Goal: Transaction & Acquisition: Download file/media

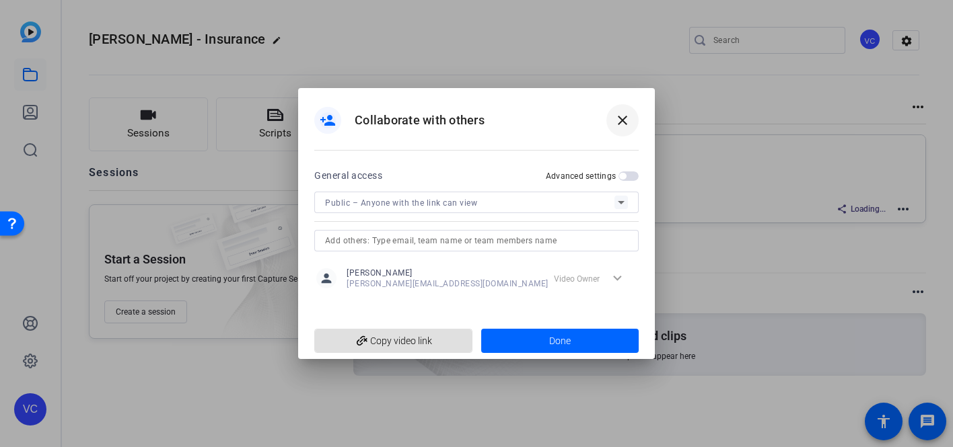
click at [624, 122] on mat-icon "close" at bounding box center [622, 120] width 16 height 16
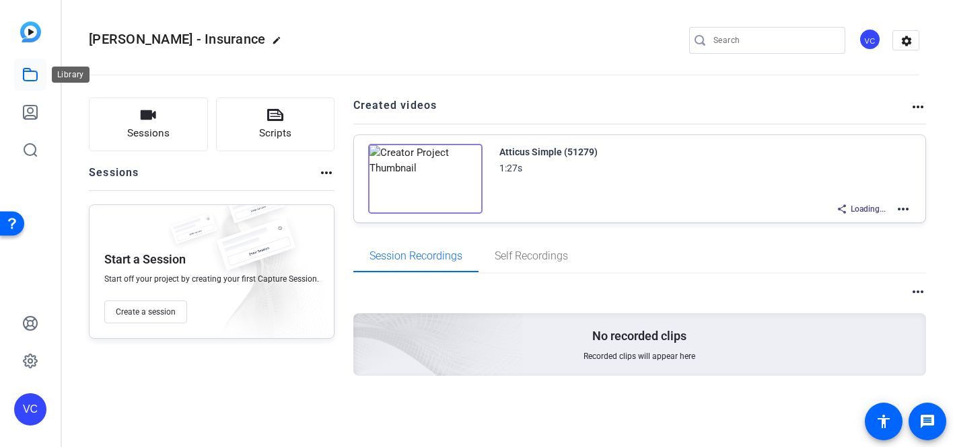
click at [26, 79] on icon at bounding box center [30, 75] width 16 height 16
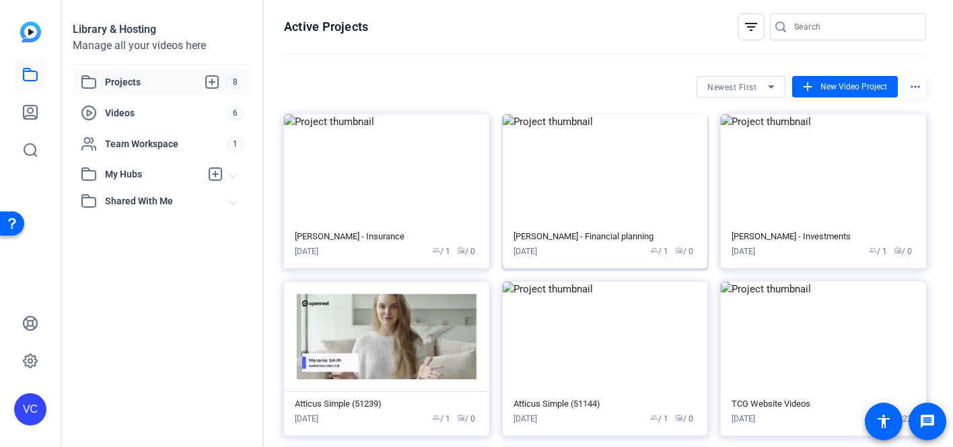
click at [572, 206] on img at bounding box center [605, 169] width 205 height 110
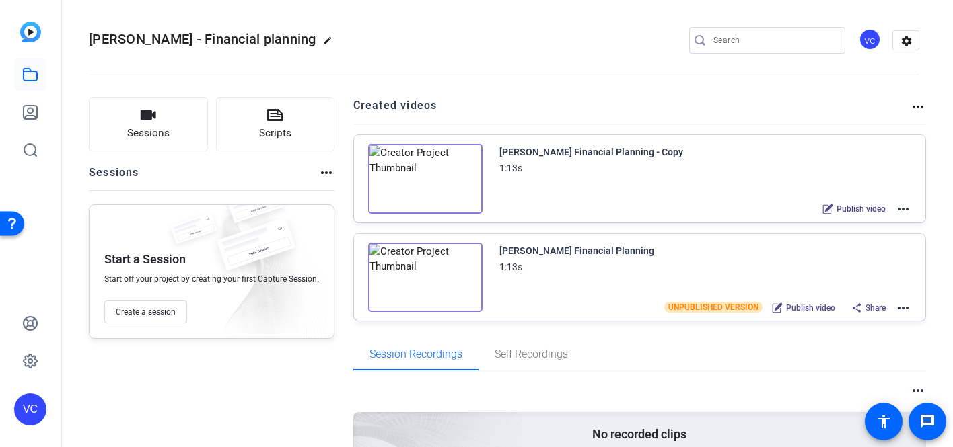
click at [899, 306] on mat-icon "more_horiz" at bounding box center [903, 308] width 16 height 16
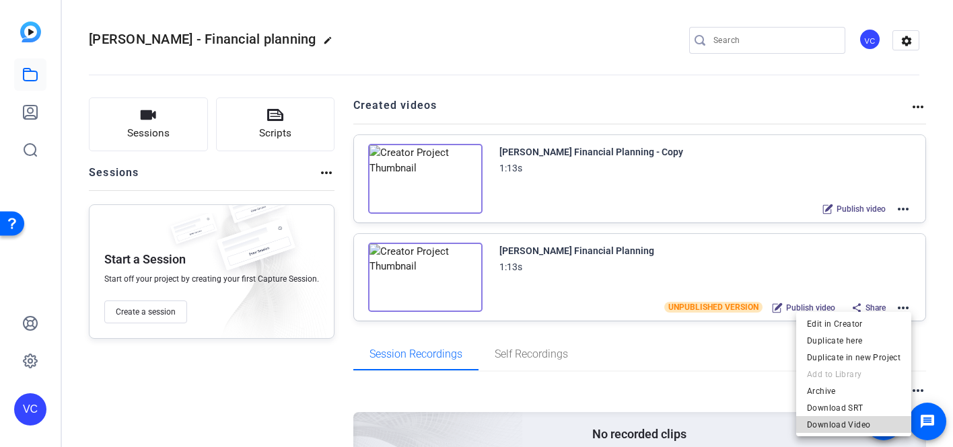
click at [862, 423] on span "Download Video" at bounding box center [854, 424] width 94 height 16
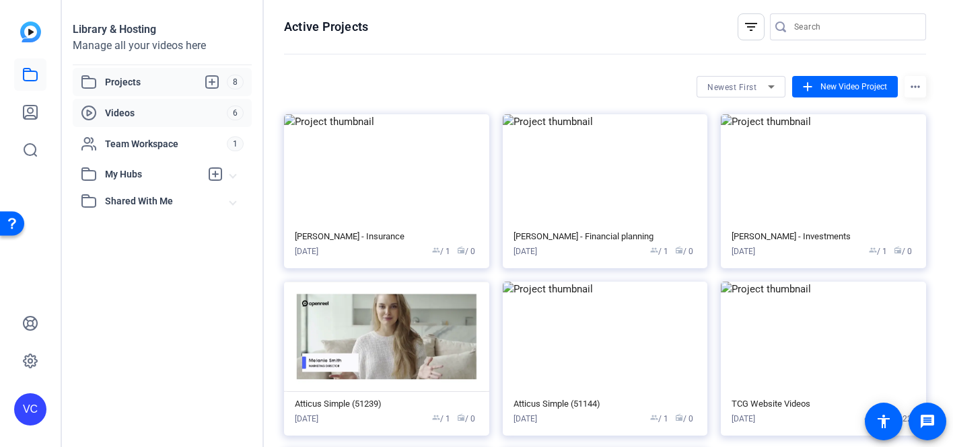
click at [186, 108] on span "Videos" at bounding box center [166, 112] width 122 height 13
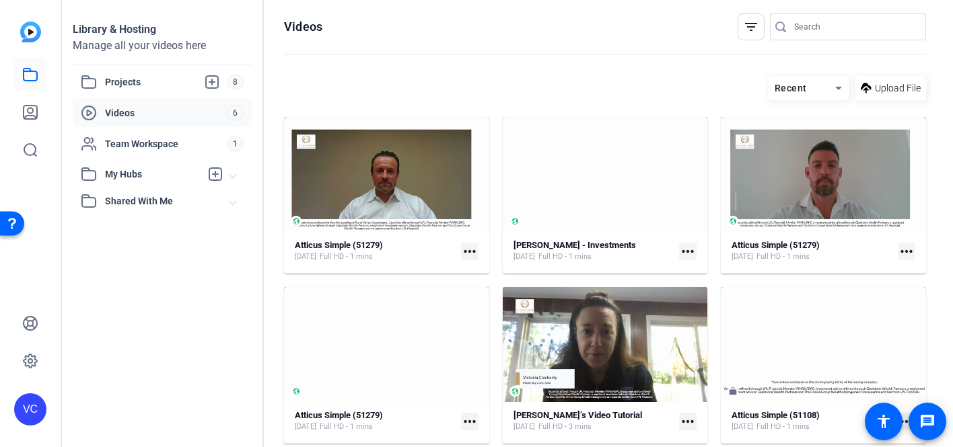
click at [692, 252] on mat-icon "more_horiz" at bounding box center [687, 251] width 17 height 17
click at [590, 192] on div at bounding box center [476, 223] width 953 height 447
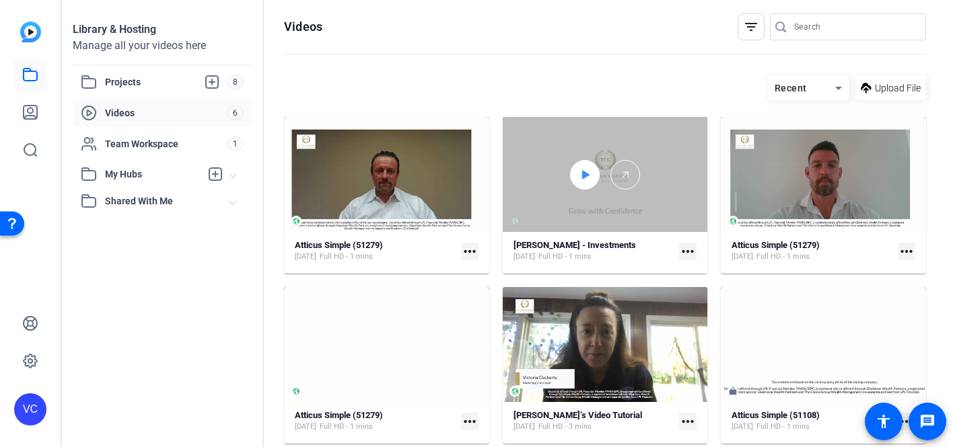
click at [579, 181] on icon at bounding box center [584, 175] width 11 height 16
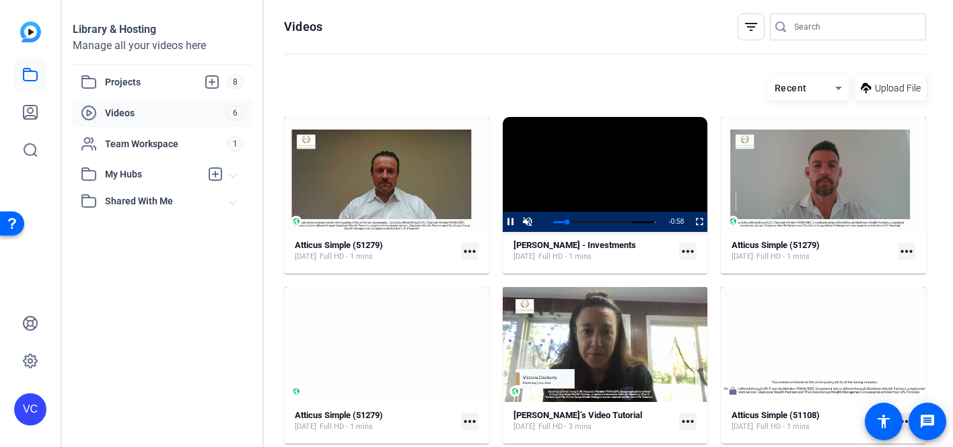
click at [686, 252] on mat-icon "more_horiz" at bounding box center [687, 251] width 17 height 17
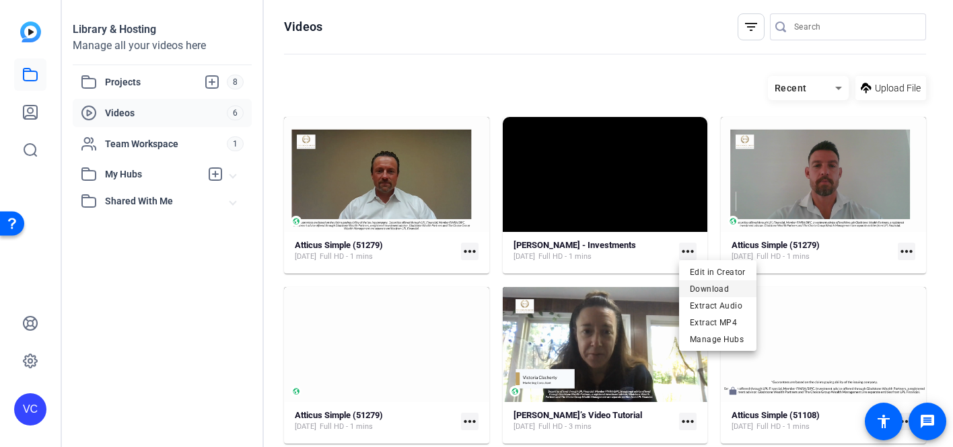
click at [692, 286] on span "Download" at bounding box center [718, 289] width 56 height 16
